Goal: Information Seeking & Learning: Learn about a topic

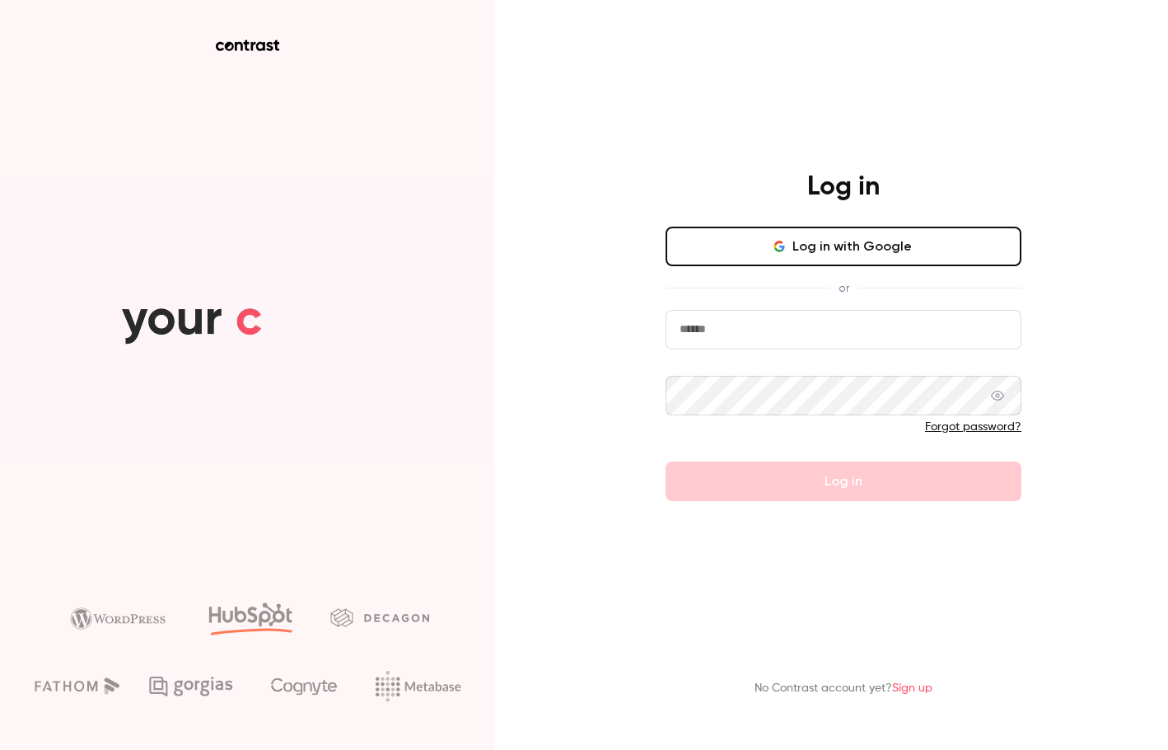
click at [813, 266] on button "Log in with Google" at bounding box center [844, 247] width 356 height 40
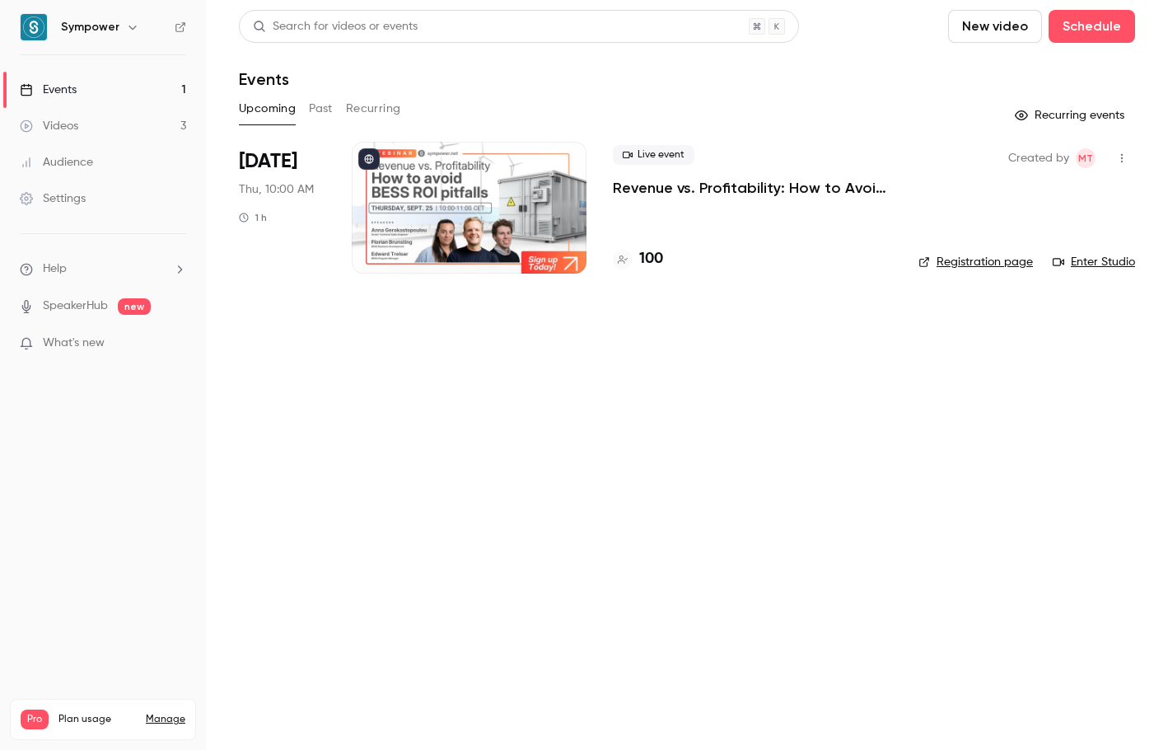
click at [621, 194] on p "Revenue vs. Profitability: How to Avoid [PERSON_NAME] ROI Pitfalls" at bounding box center [752, 188] width 279 height 20
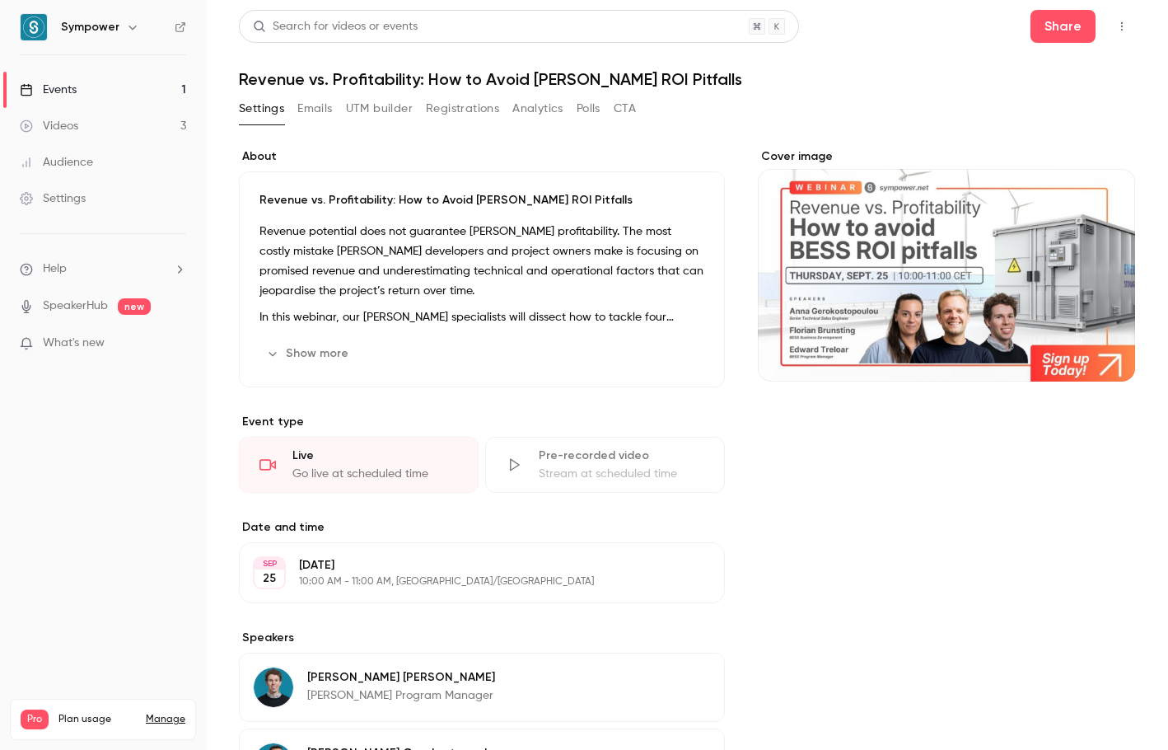
click at [471, 113] on button "Registrations" at bounding box center [462, 109] width 73 height 26
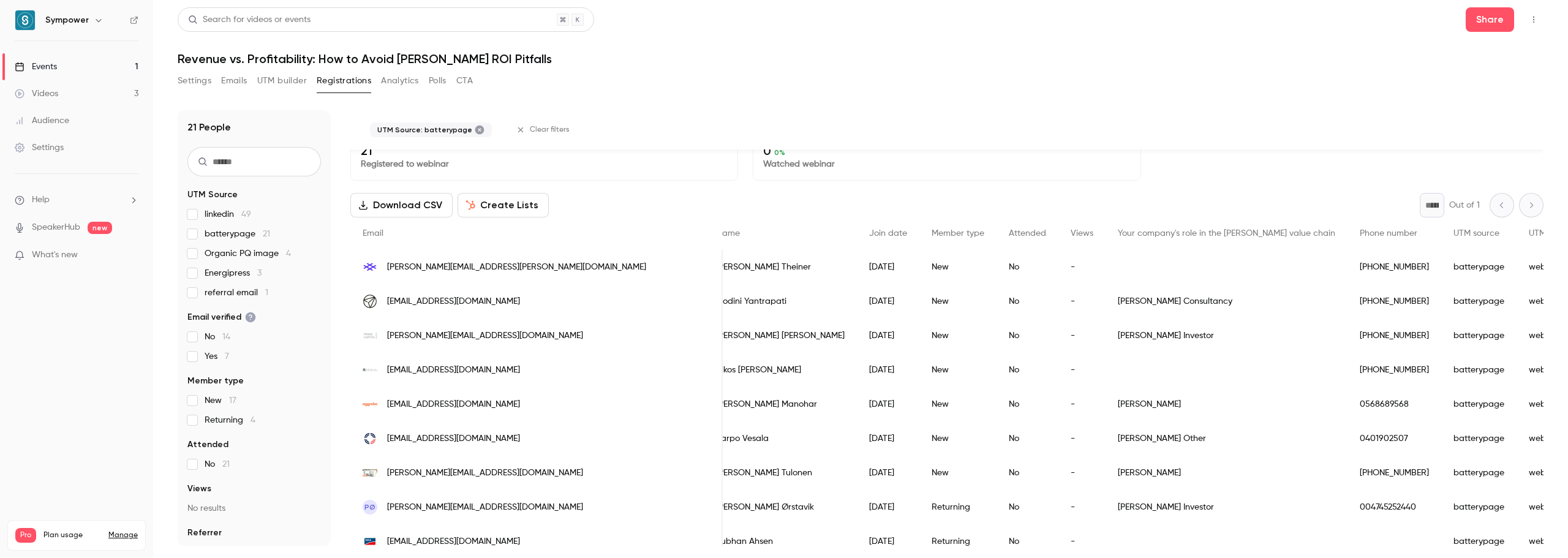
scroll to position [16, 0]
click at [214, 235] on span "batterypage 21" at bounding box center [237, 233] width 65 height 12
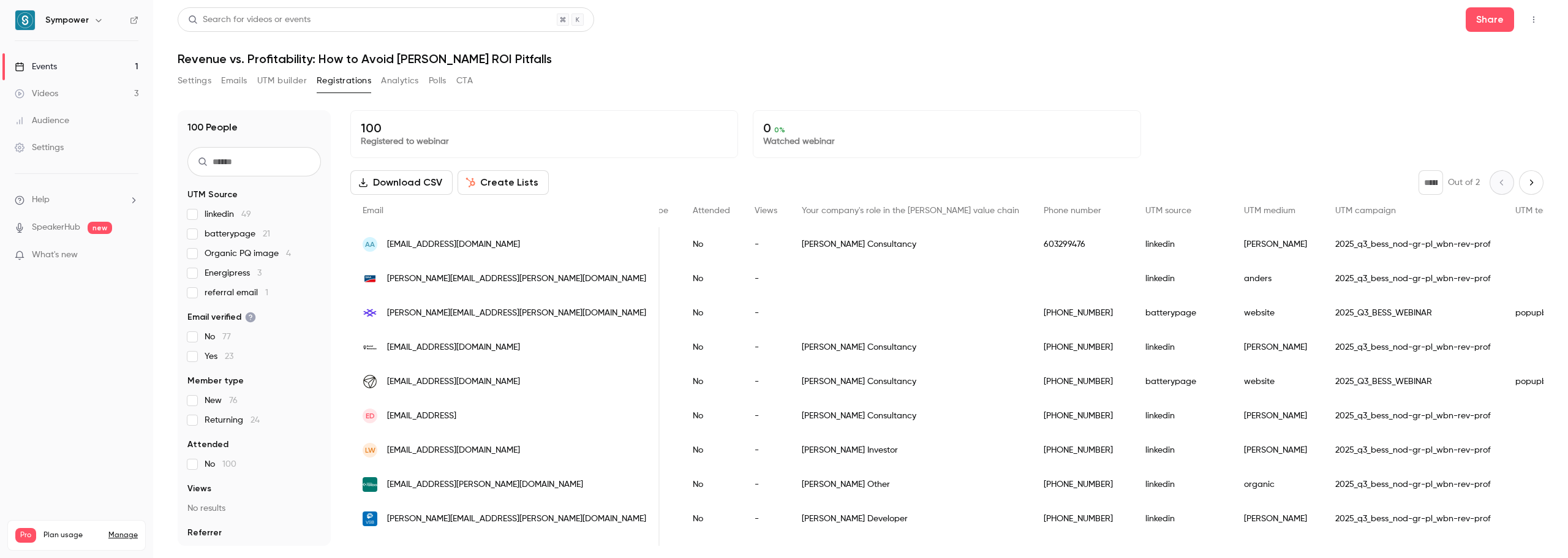
scroll to position [0, 0]
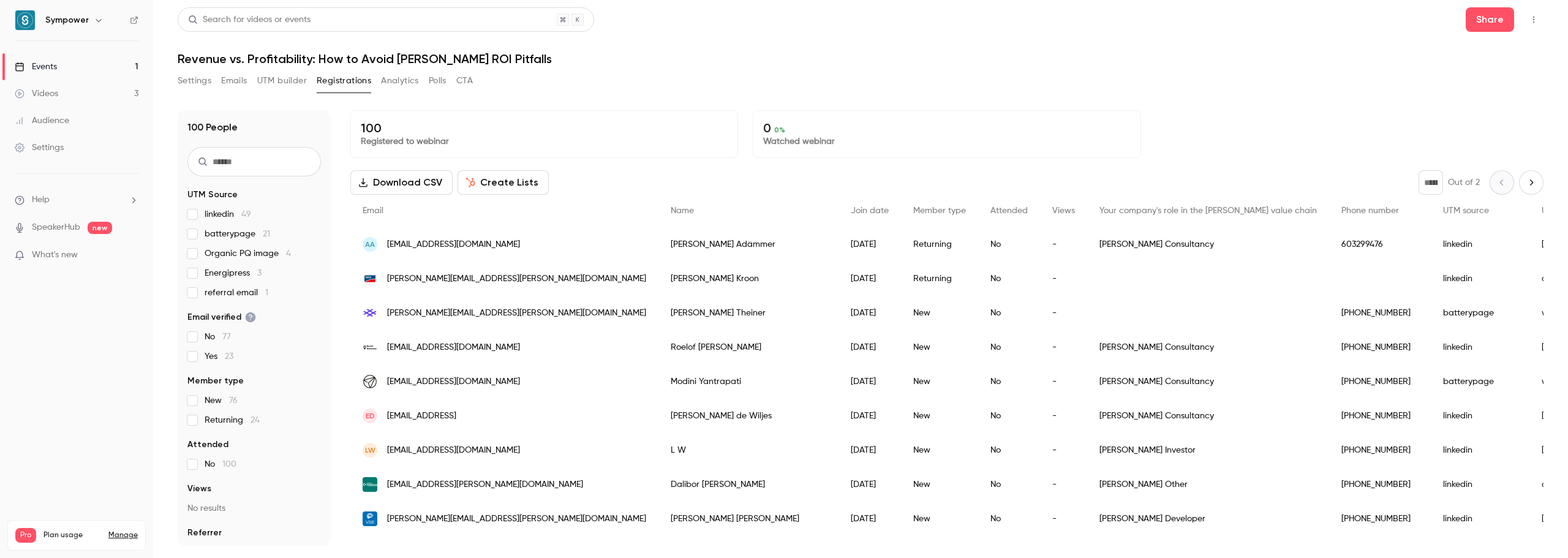
click at [88, 96] on link "Videos 3" at bounding box center [77, 94] width 153 height 27
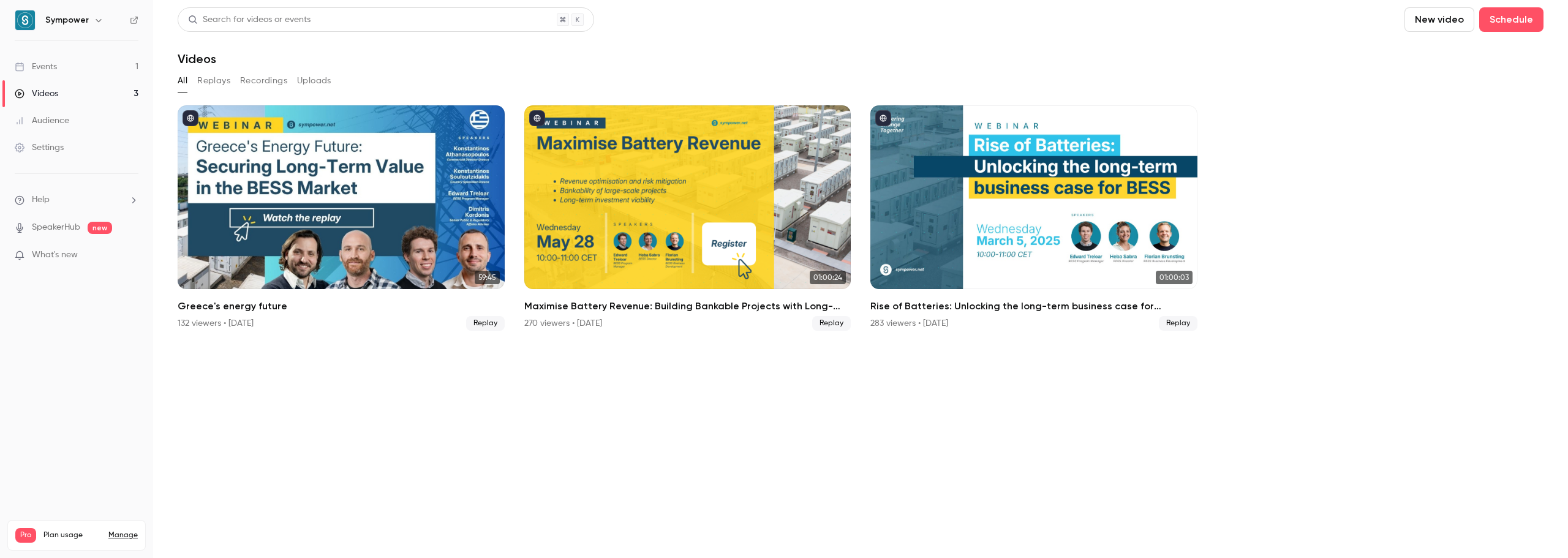
click at [54, 69] on div "Events" at bounding box center [36, 67] width 42 height 12
